Goal: Find contact information: Find contact information

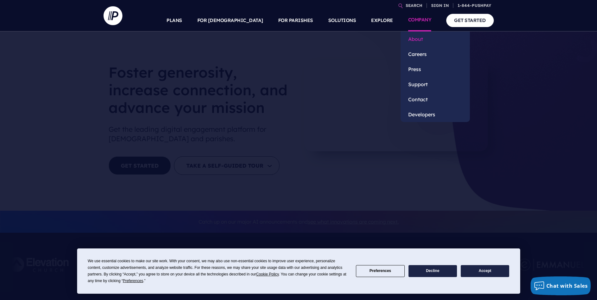
click at [417, 38] on link "About" at bounding box center [434, 38] width 69 height 15
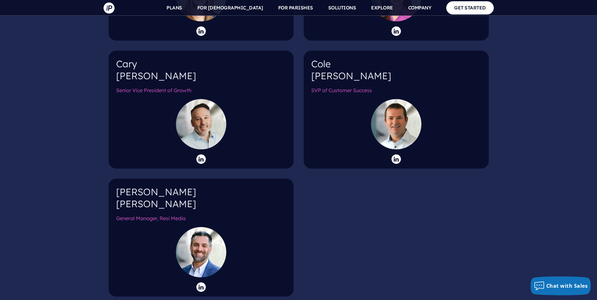
scroll to position [1020, 0]
drag, startPoint x: 116, startPoint y: 179, endPoint x: 143, endPoint y: 196, distance: 32.0
click at [143, 196] on h4 "Matthew Smith" at bounding box center [201, 201] width 170 height 29
copy h4 "Matthew Smith"
